Goal: Use online tool/utility: Utilize a website feature to perform a specific function

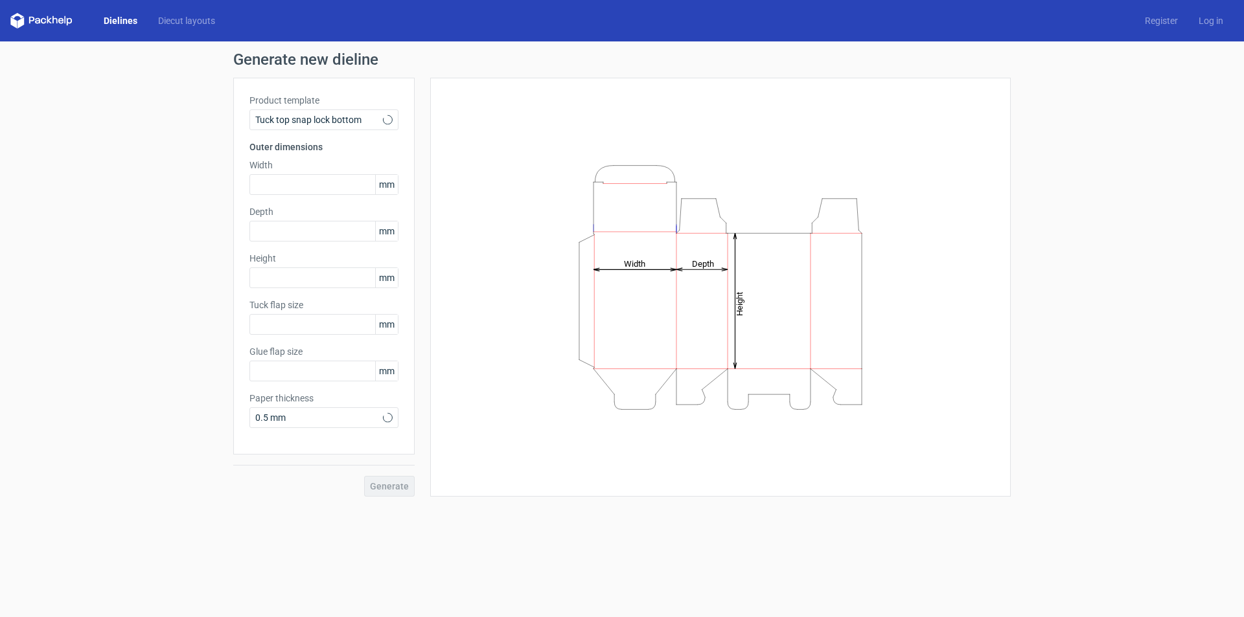
type input "15"
type input "10"
click at [332, 123] on span "Tuck top snap lock bottom" at bounding box center [319, 119] width 128 height 13
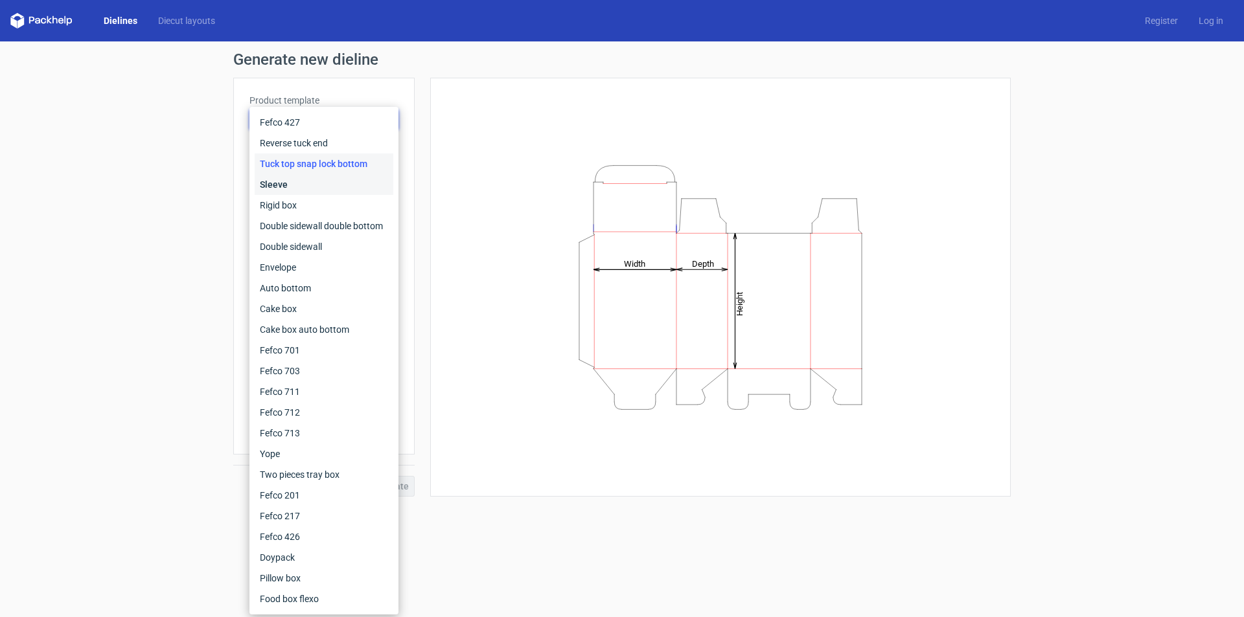
click at [354, 183] on div "Sleeve" at bounding box center [324, 184] width 139 height 21
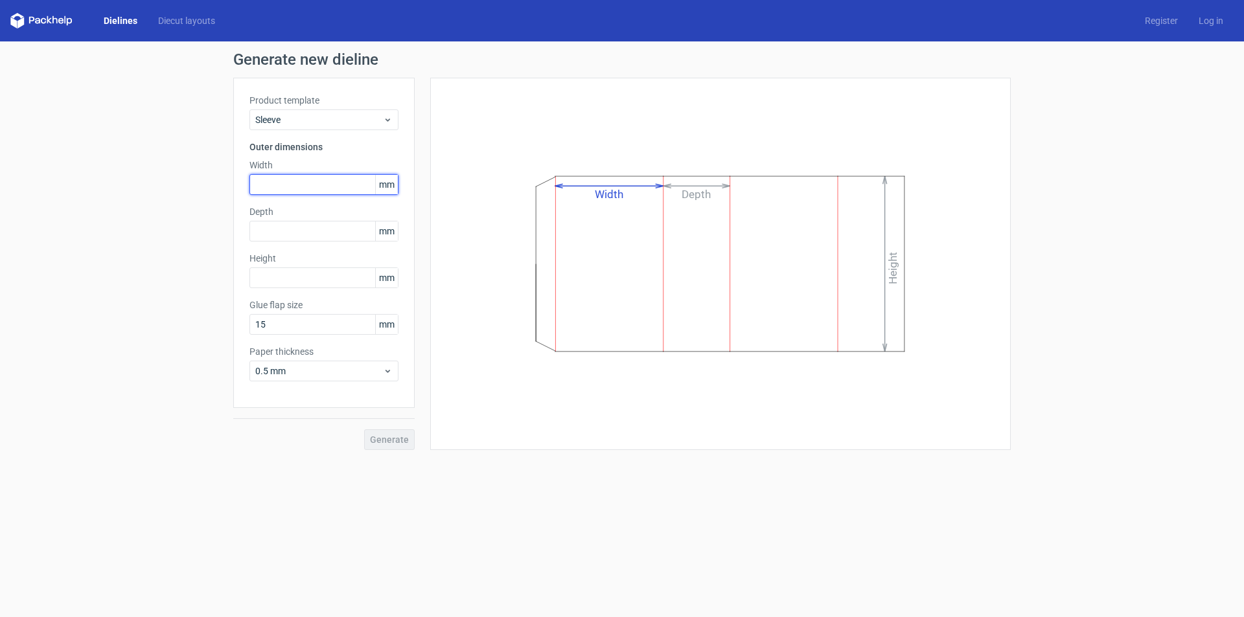
click at [343, 184] on input "text" at bounding box center [323, 184] width 149 height 21
click at [312, 122] on span "Sleeve" at bounding box center [319, 119] width 128 height 13
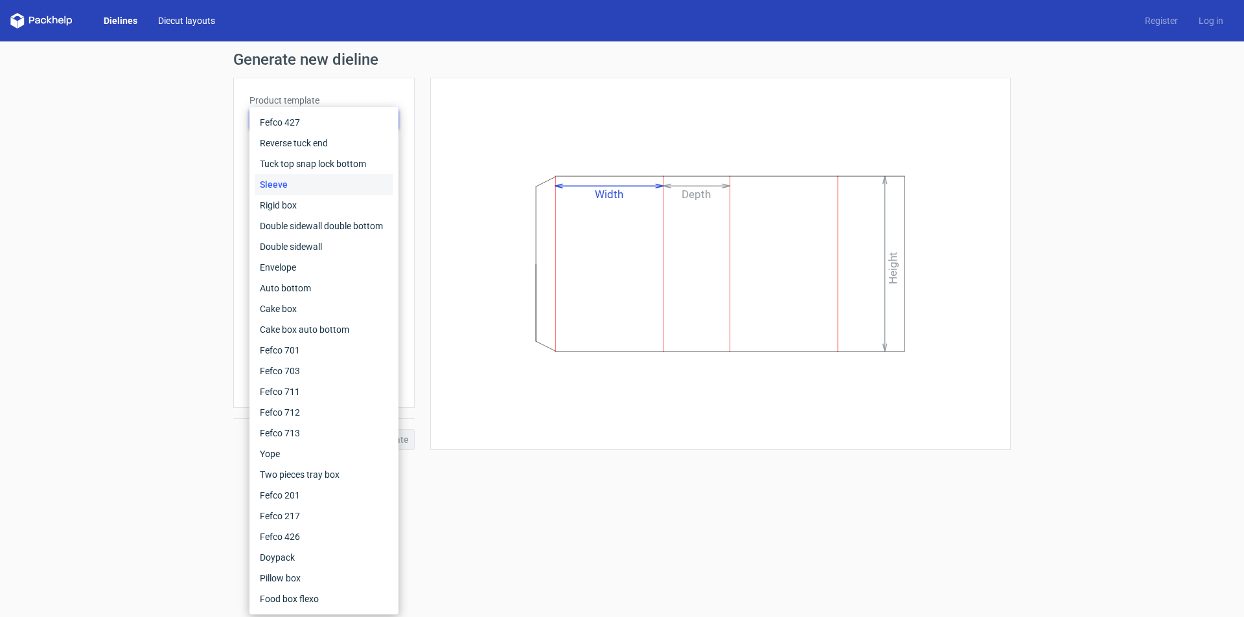
click at [190, 21] on link "Diecut layouts" at bounding box center [187, 20] width 78 height 13
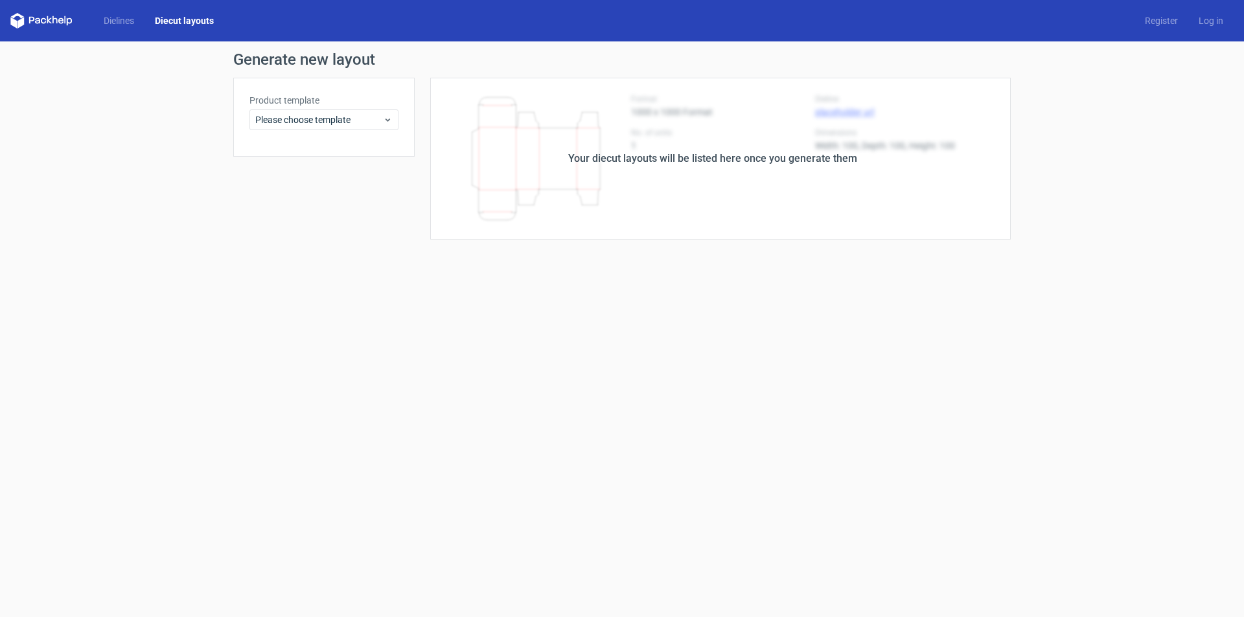
click at [190, 21] on link "Diecut layouts" at bounding box center [184, 20] width 80 height 13
click at [380, 119] on span "Please choose template" at bounding box center [319, 119] width 128 height 13
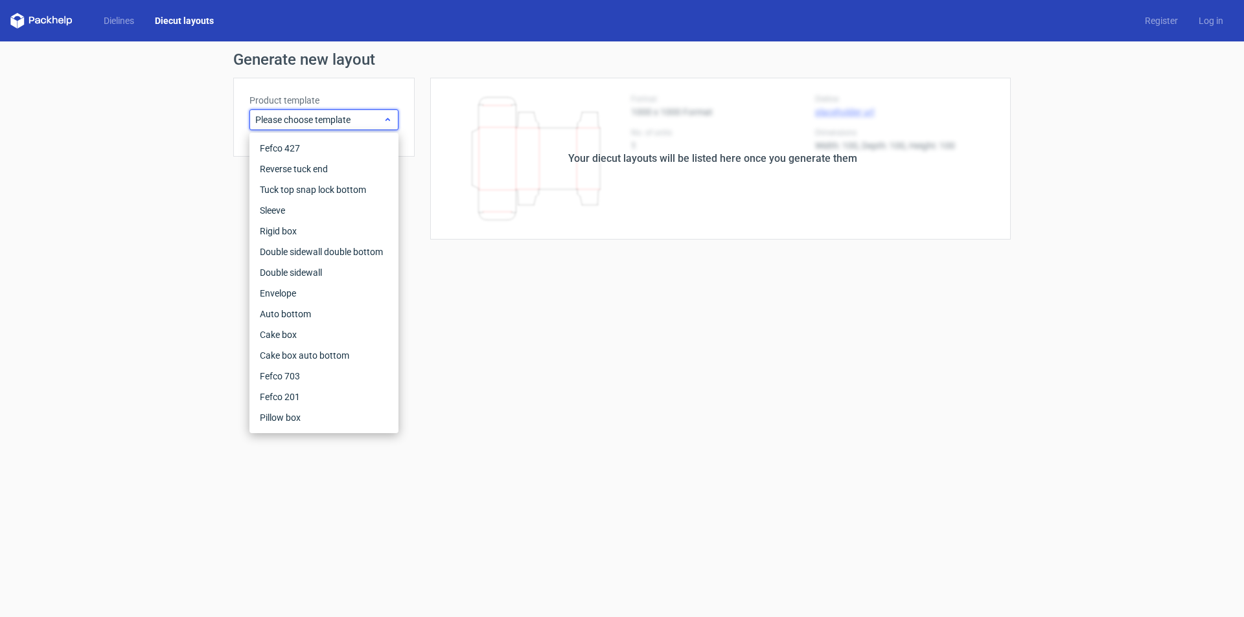
click at [380, 119] on span "Please choose template" at bounding box center [319, 119] width 128 height 13
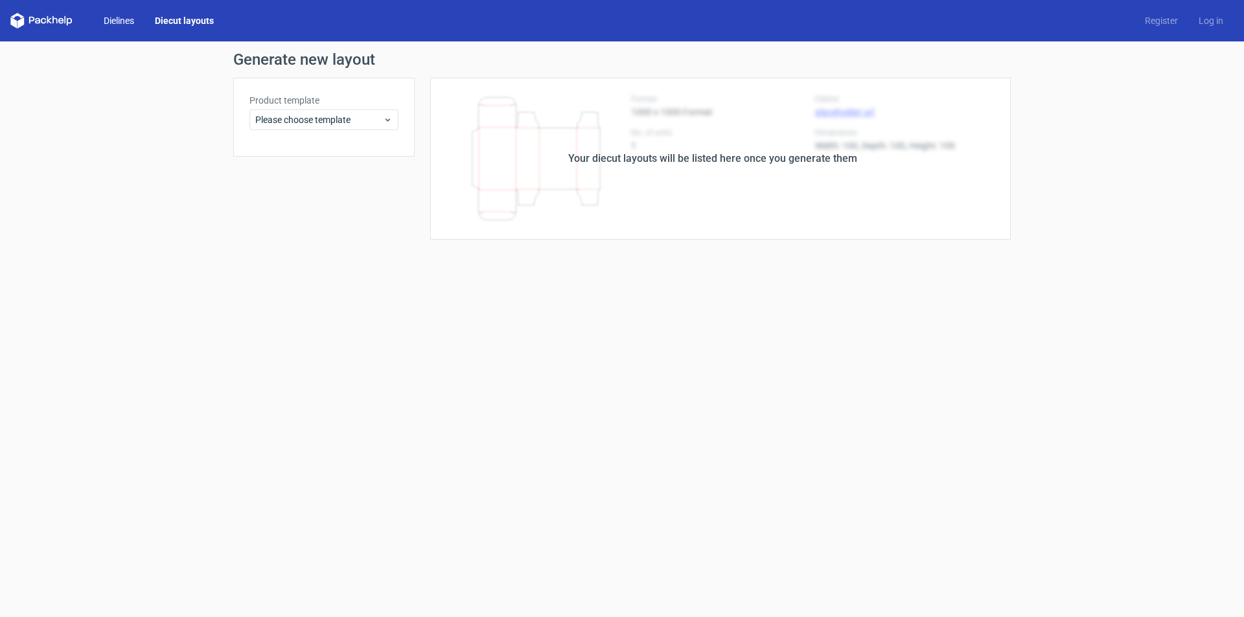
drag, startPoint x: 126, startPoint y: 8, endPoint x: 113, endPoint y: 23, distance: 19.7
click at [124, 7] on div "Dielines Diecut layouts Register Log in" at bounding box center [622, 20] width 1244 height 41
click at [113, 23] on link "Dielines" at bounding box center [118, 20] width 51 height 13
